Goal: Task Accomplishment & Management: Use online tool/utility

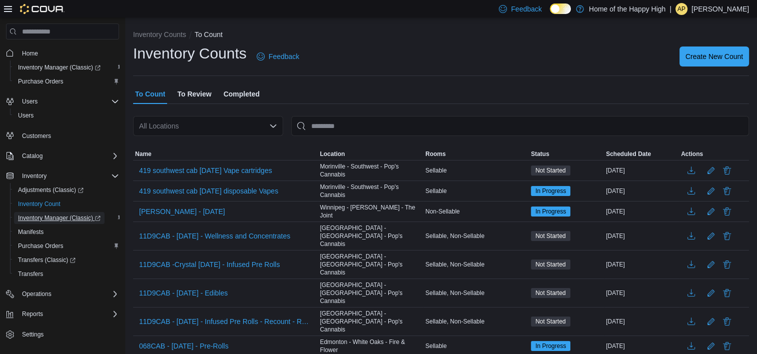
click at [57, 217] on span "Inventory Manager (Classic)" at bounding box center [59, 218] width 83 height 8
click at [64, 190] on span "Adjustments (Classic)" at bounding box center [51, 190] width 66 height 8
click at [50, 186] on span "Adjustments (Classic)" at bounding box center [51, 190] width 66 height 8
click at [54, 67] on span "Inventory Manager (Classic)" at bounding box center [59, 68] width 83 height 8
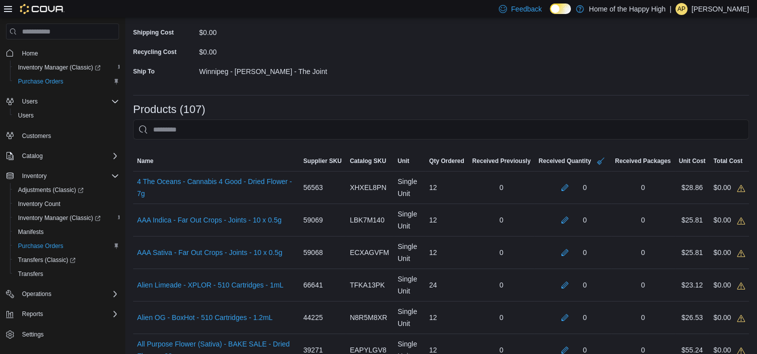
scroll to position [150, 0]
